Goal: Task Accomplishment & Management: Manage account settings

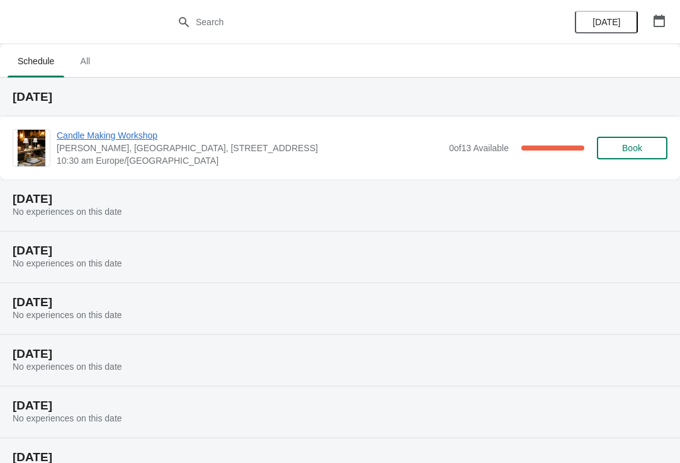
click at [72, 140] on span "Candle Making Workshop" at bounding box center [250, 135] width 386 height 13
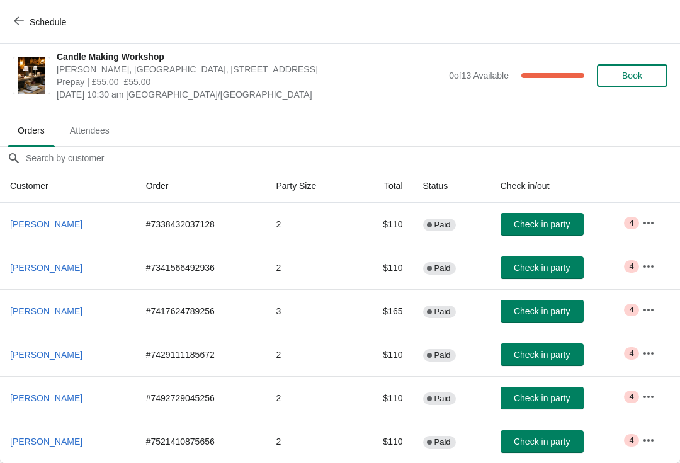
scroll to position [6, 0]
click at [91, 130] on span "Attendees" at bounding box center [90, 130] width 60 height 23
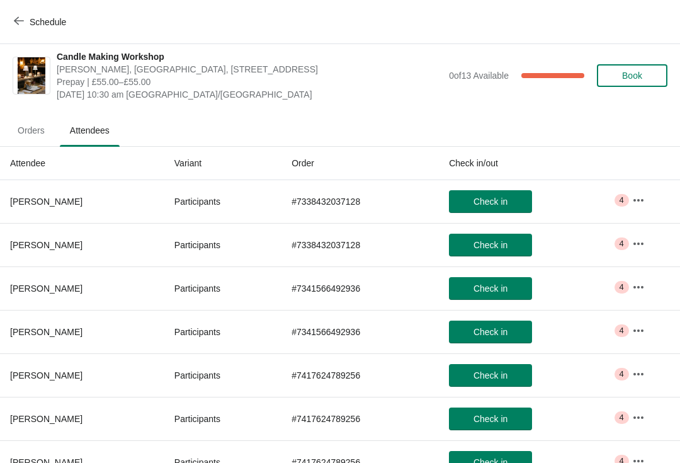
click at [650, 196] on button "button" at bounding box center [638, 200] width 23 height 23
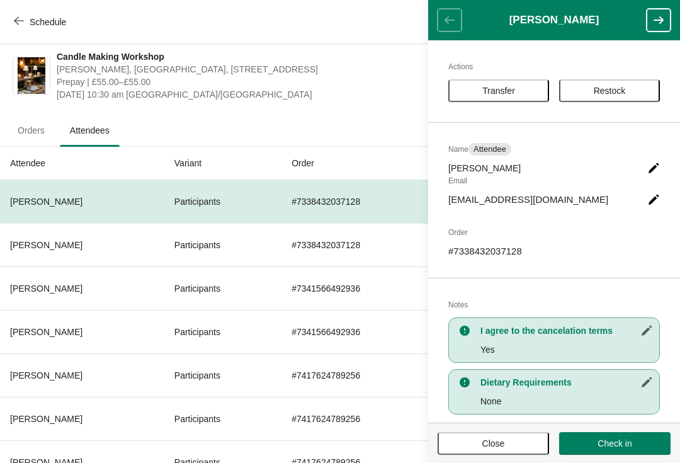
click at [661, 26] on button "button" at bounding box center [659, 20] width 24 height 23
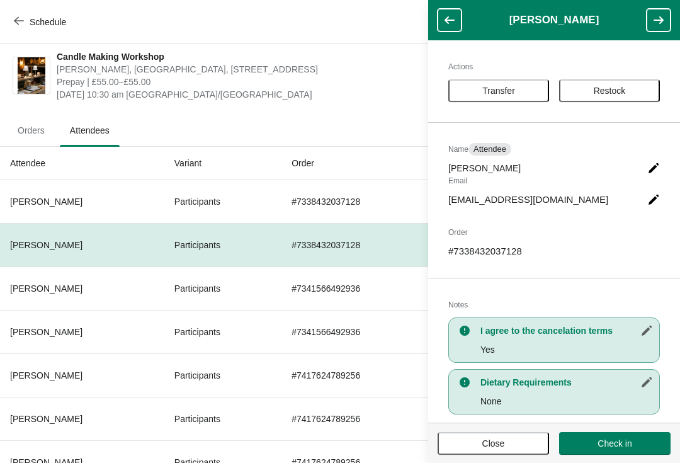
click at [669, 23] on button "button" at bounding box center [659, 20] width 24 height 23
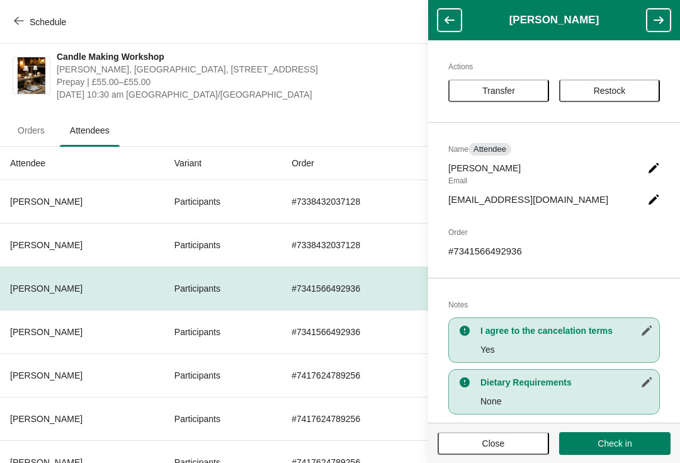
click at [670, 22] on button "button" at bounding box center [659, 20] width 24 height 23
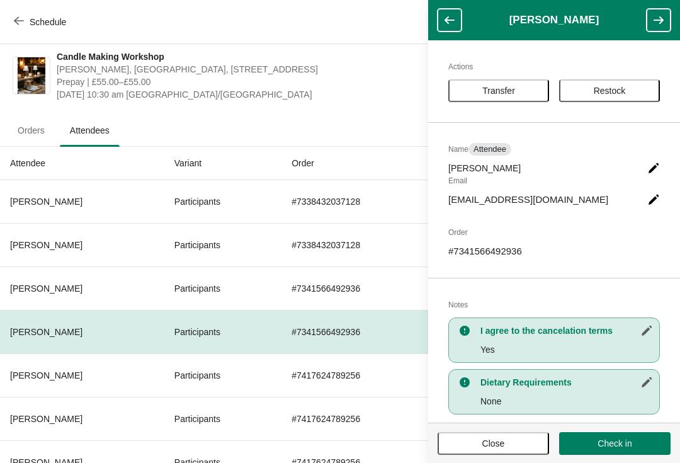
click at [668, 26] on button "button" at bounding box center [659, 20] width 24 height 23
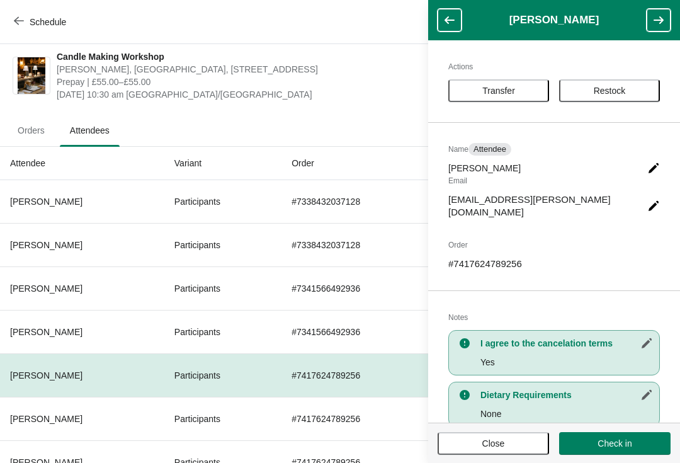
click at [668, 26] on button "button" at bounding box center [659, 20] width 24 height 23
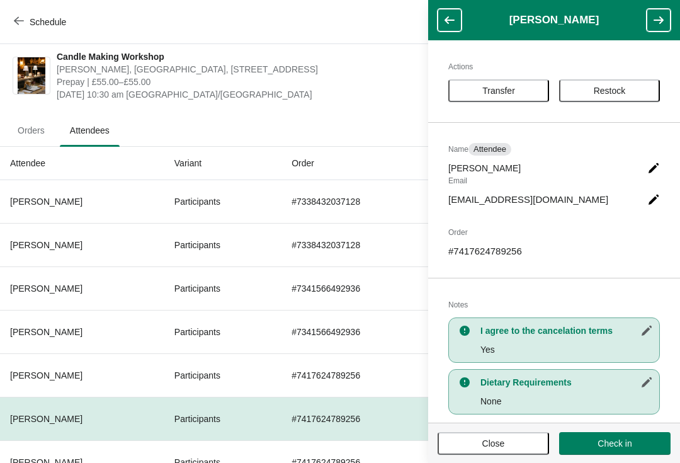
click at [669, 29] on button "button" at bounding box center [659, 20] width 24 height 23
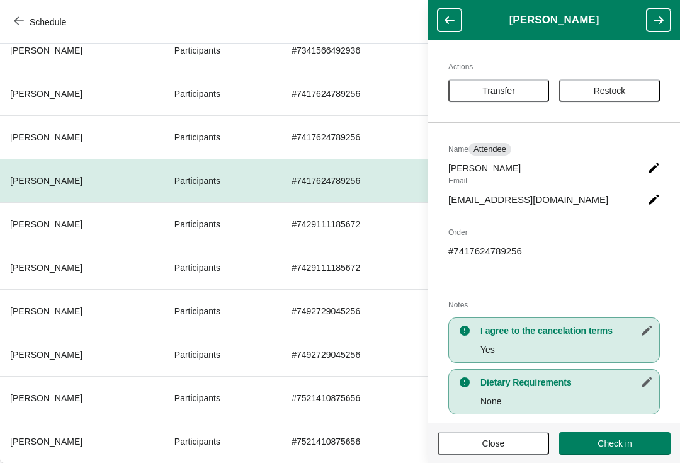
scroll to position [288, 0]
click at [662, 30] on button "button" at bounding box center [659, 20] width 24 height 23
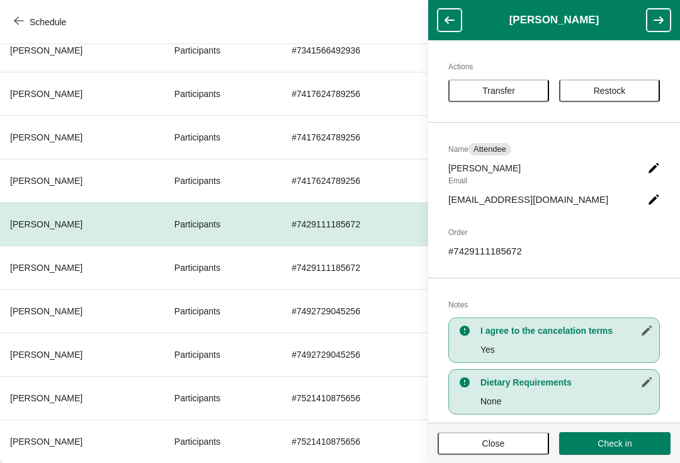
click at [665, 30] on button "button" at bounding box center [659, 20] width 24 height 23
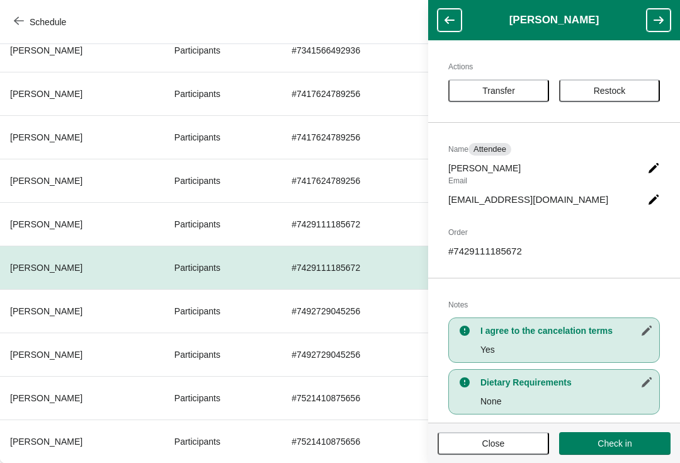
click at [665, 31] on button "button" at bounding box center [659, 20] width 24 height 23
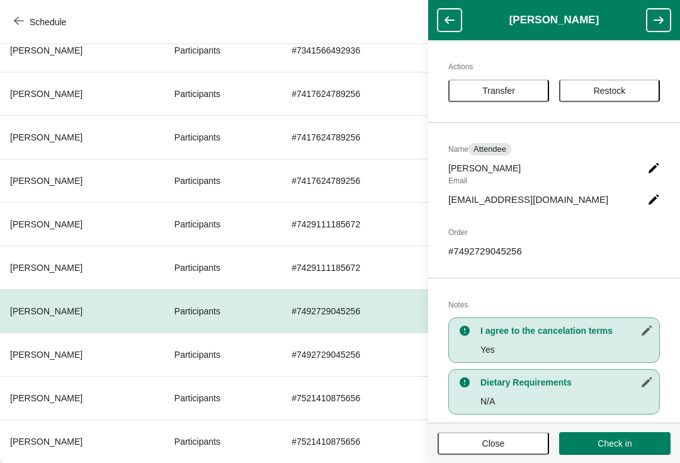
click at [669, 27] on button "button" at bounding box center [659, 20] width 24 height 23
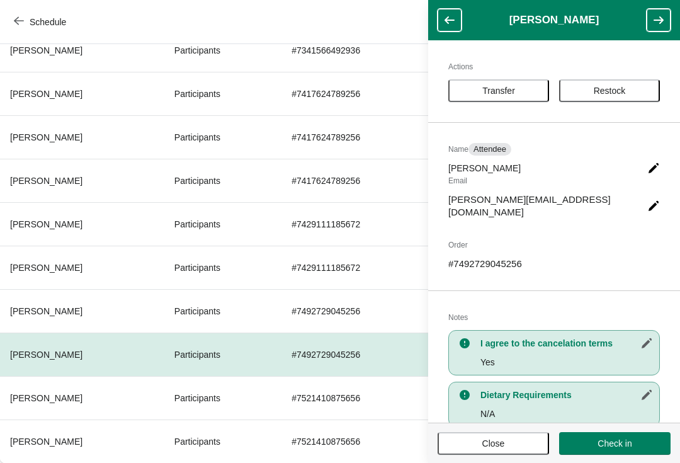
click at [662, 30] on button "button" at bounding box center [659, 20] width 24 height 23
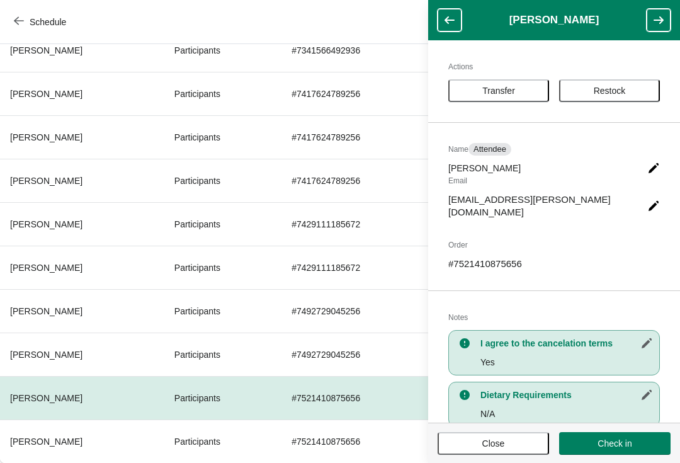
click at [665, 30] on button "button" at bounding box center [659, 20] width 24 height 23
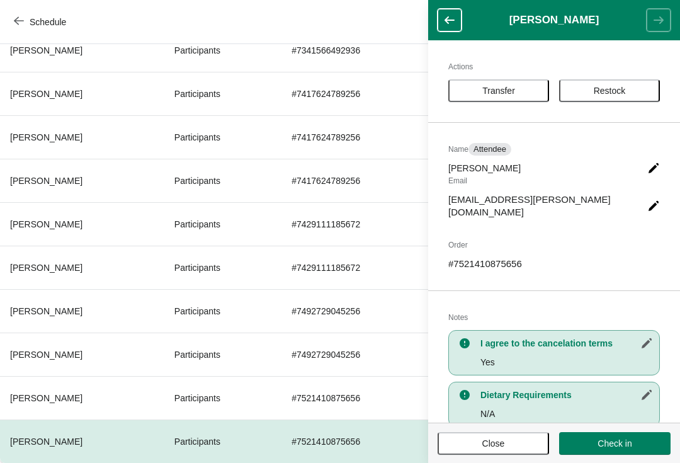
click at [664, 33] on header "[PERSON_NAME]" at bounding box center [554, 20] width 252 height 40
click at [451, 23] on icon "button" at bounding box center [449, 20] width 13 height 13
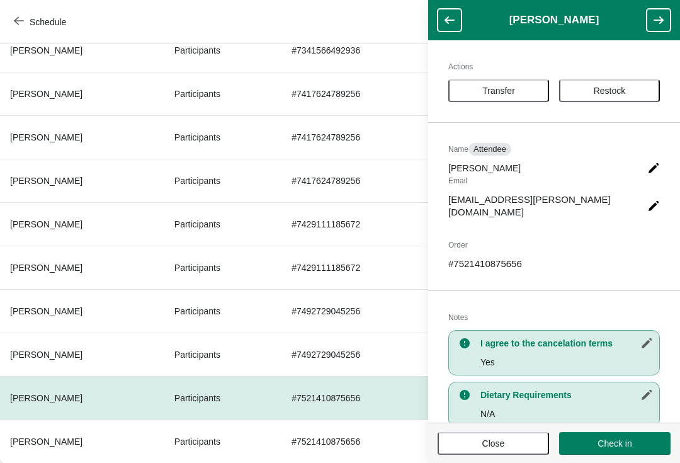
click at [453, 21] on icon "button" at bounding box center [449, 20] width 13 height 13
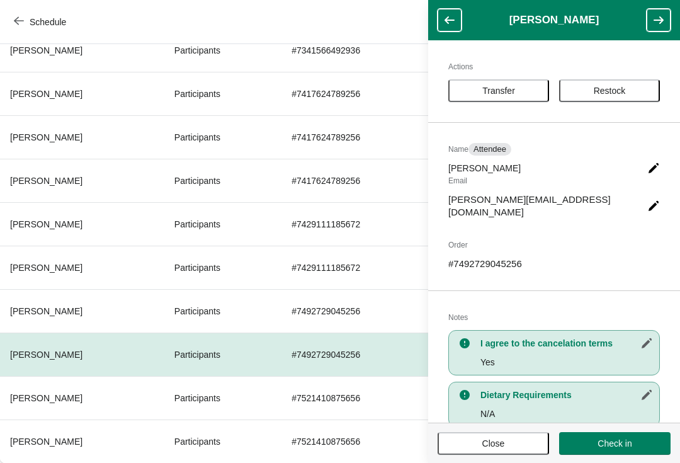
click at [455, 22] on icon "button" at bounding box center [449, 20] width 13 height 13
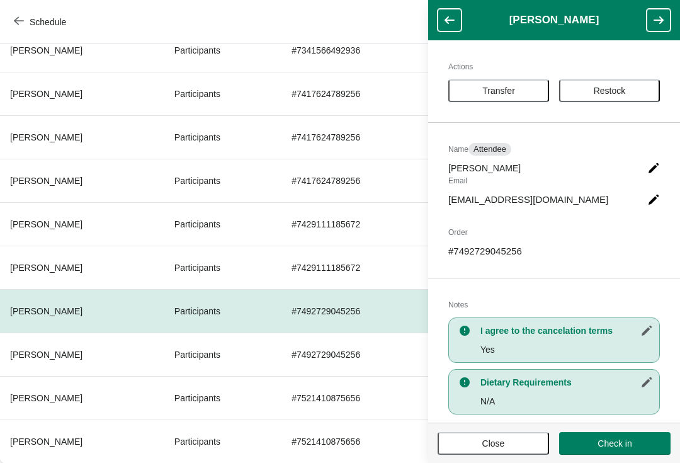
click at [458, 25] on button "button" at bounding box center [450, 20] width 24 height 23
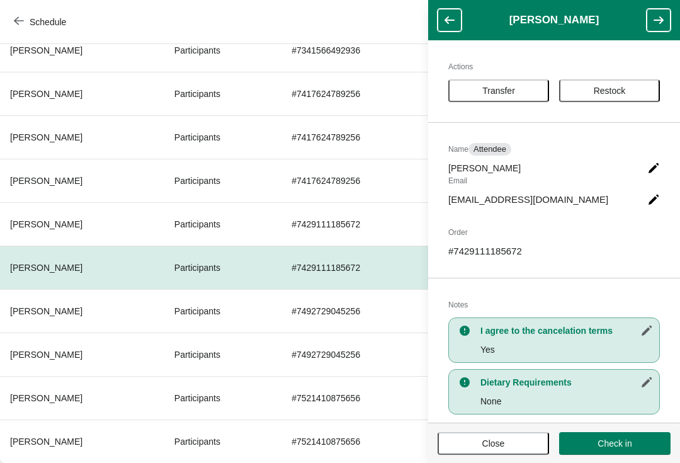
click at [460, 23] on button "button" at bounding box center [450, 20] width 24 height 23
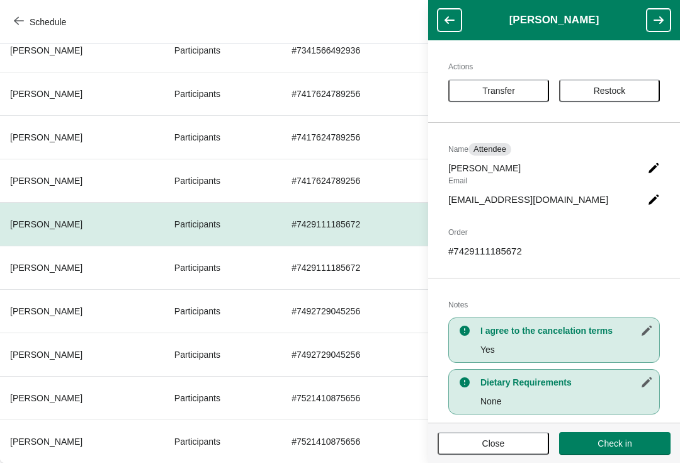
click at [461, 21] on button "button" at bounding box center [450, 20] width 24 height 23
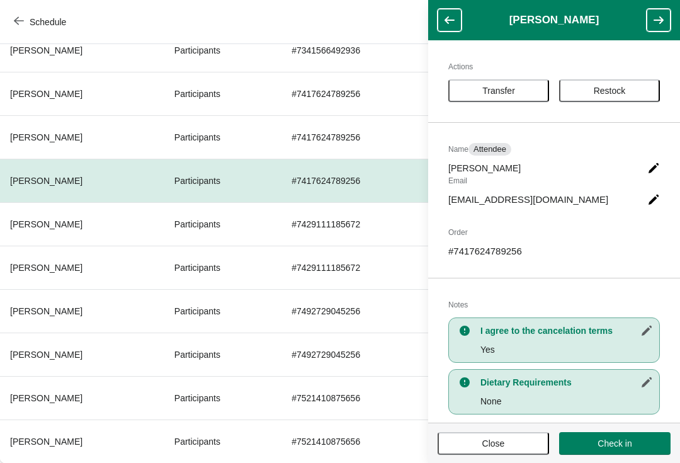
click at [460, 17] on button "button" at bounding box center [450, 20] width 24 height 23
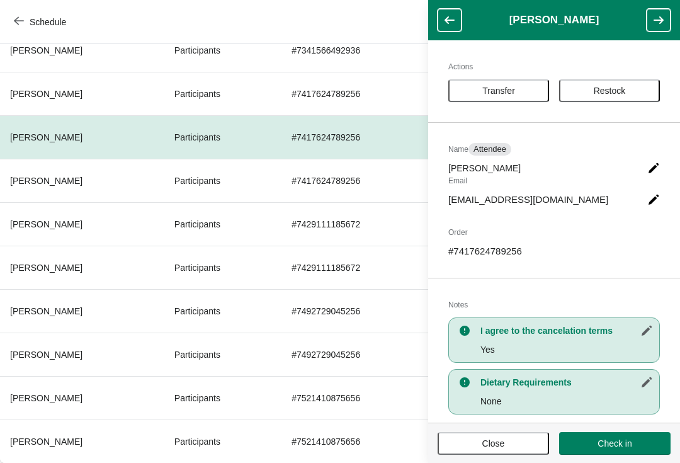
click at [460, 18] on button "button" at bounding box center [450, 20] width 24 height 23
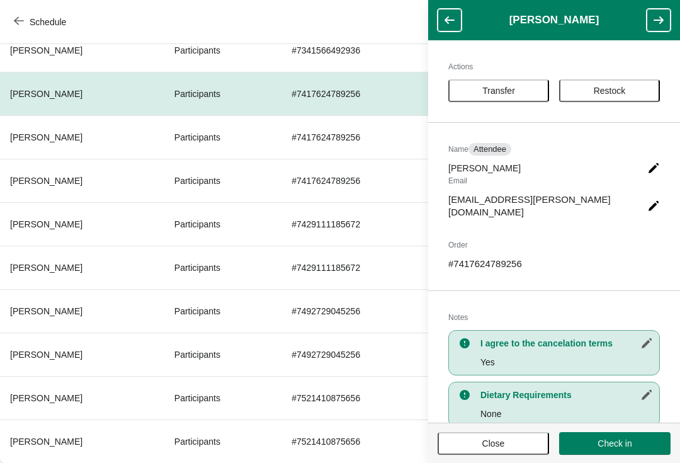
click at [460, 16] on button "button" at bounding box center [450, 20] width 24 height 23
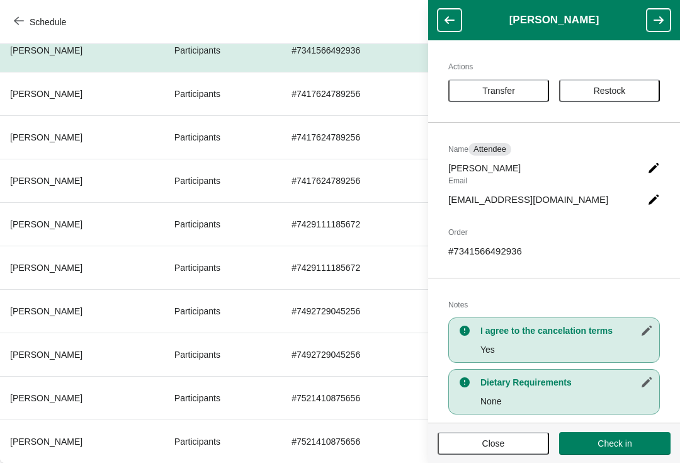
click at [461, 14] on button "button" at bounding box center [450, 20] width 24 height 23
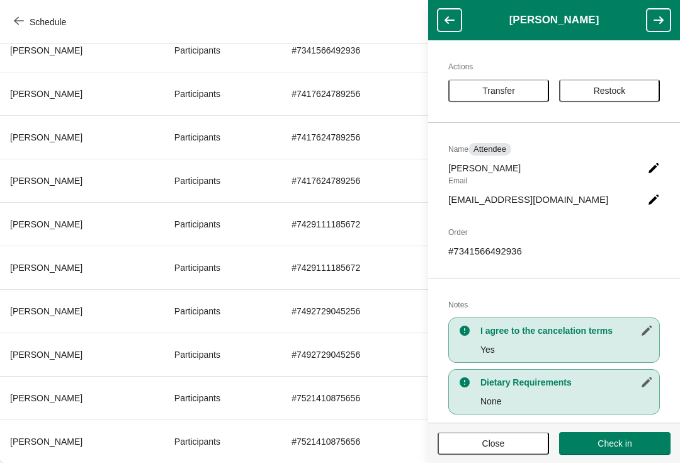
click at [461, 18] on button "button" at bounding box center [450, 20] width 24 height 23
click at [461, 14] on button "button" at bounding box center [450, 20] width 24 height 23
click at [461, 16] on header "[PERSON_NAME]" at bounding box center [554, 20] width 252 height 40
click at [459, 16] on header "[PERSON_NAME]" at bounding box center [554, 20] width 252 height 40
click at [491, 453] on button "Close" at bounding box center [493, 443] width 111 height 23
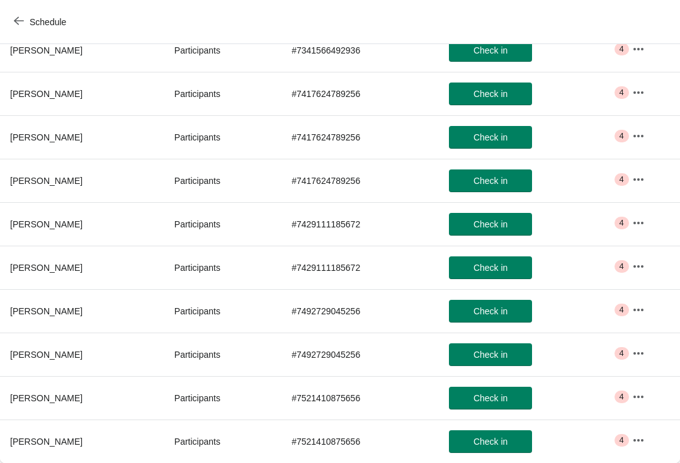
click at [22, 5] on div "Schedule" at bounding box center [340, 22] width 680 height 44
